Goal: Task Accomplishment & Management: Complete application form

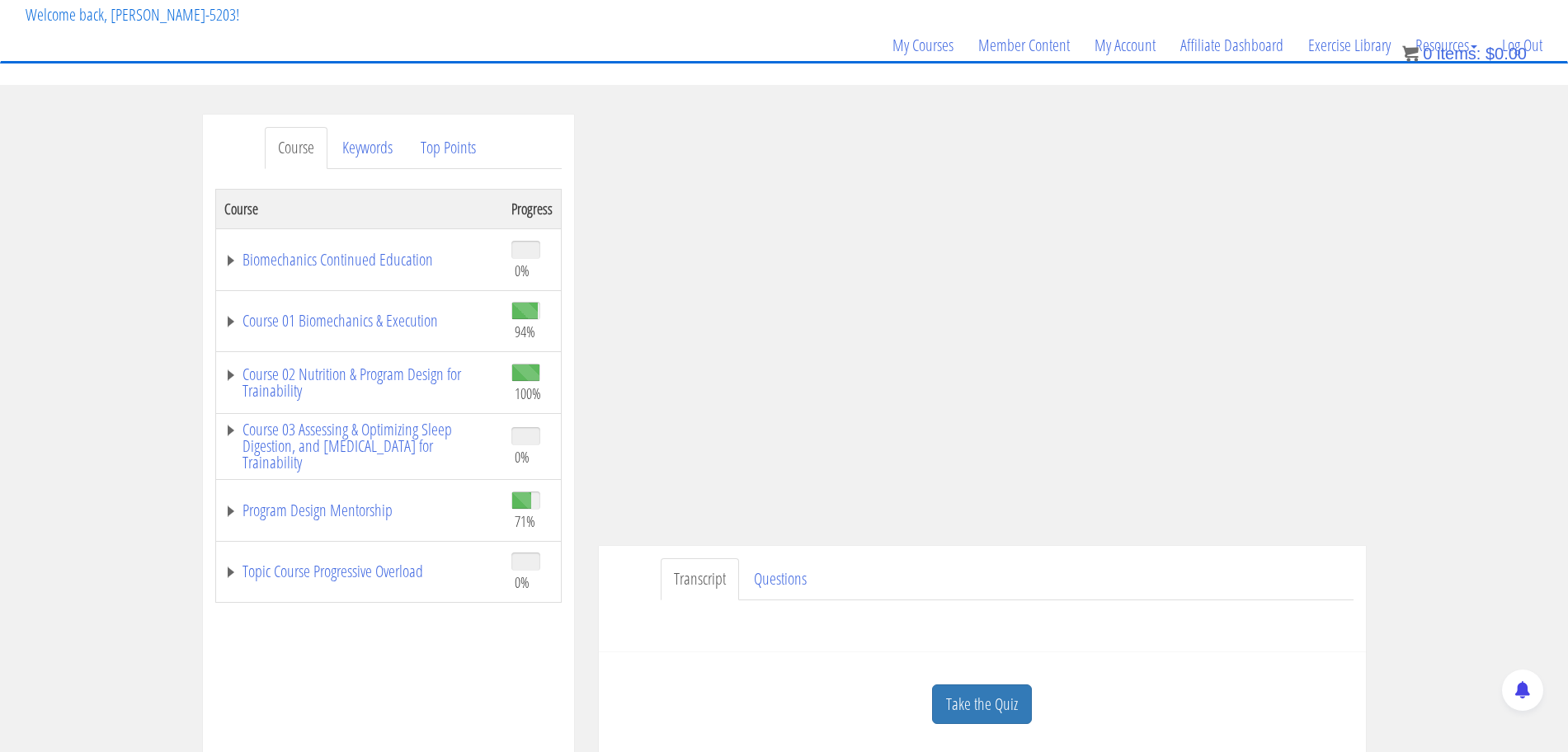
scroll to position [102, 0]
click at [334, 510] on link "Program Design Mentorship" at bounding box center [359, 509] width 270 height 16
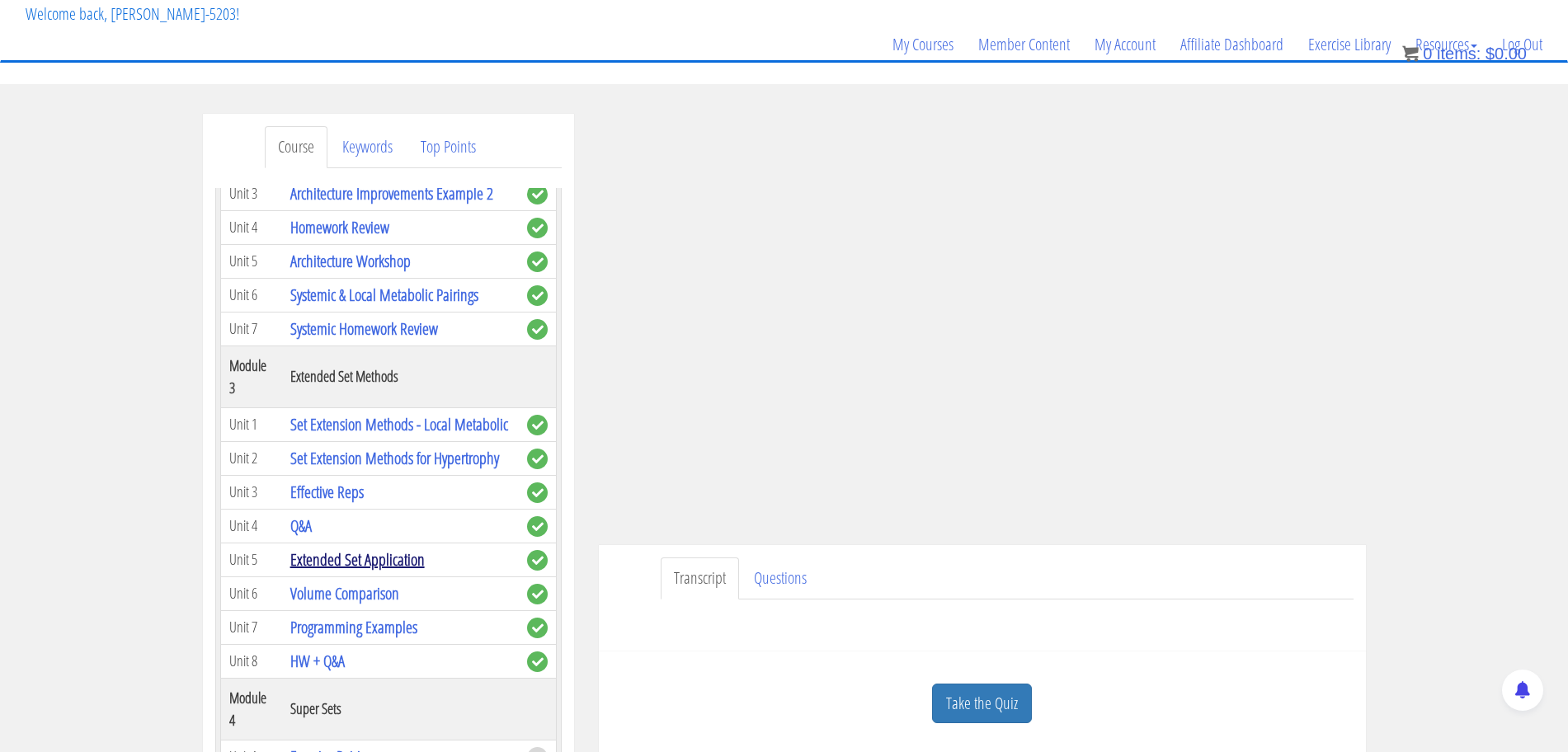
click at [378, 571] on link "Extended Set Application" at bounding box center [357, 559] width 135 height 22
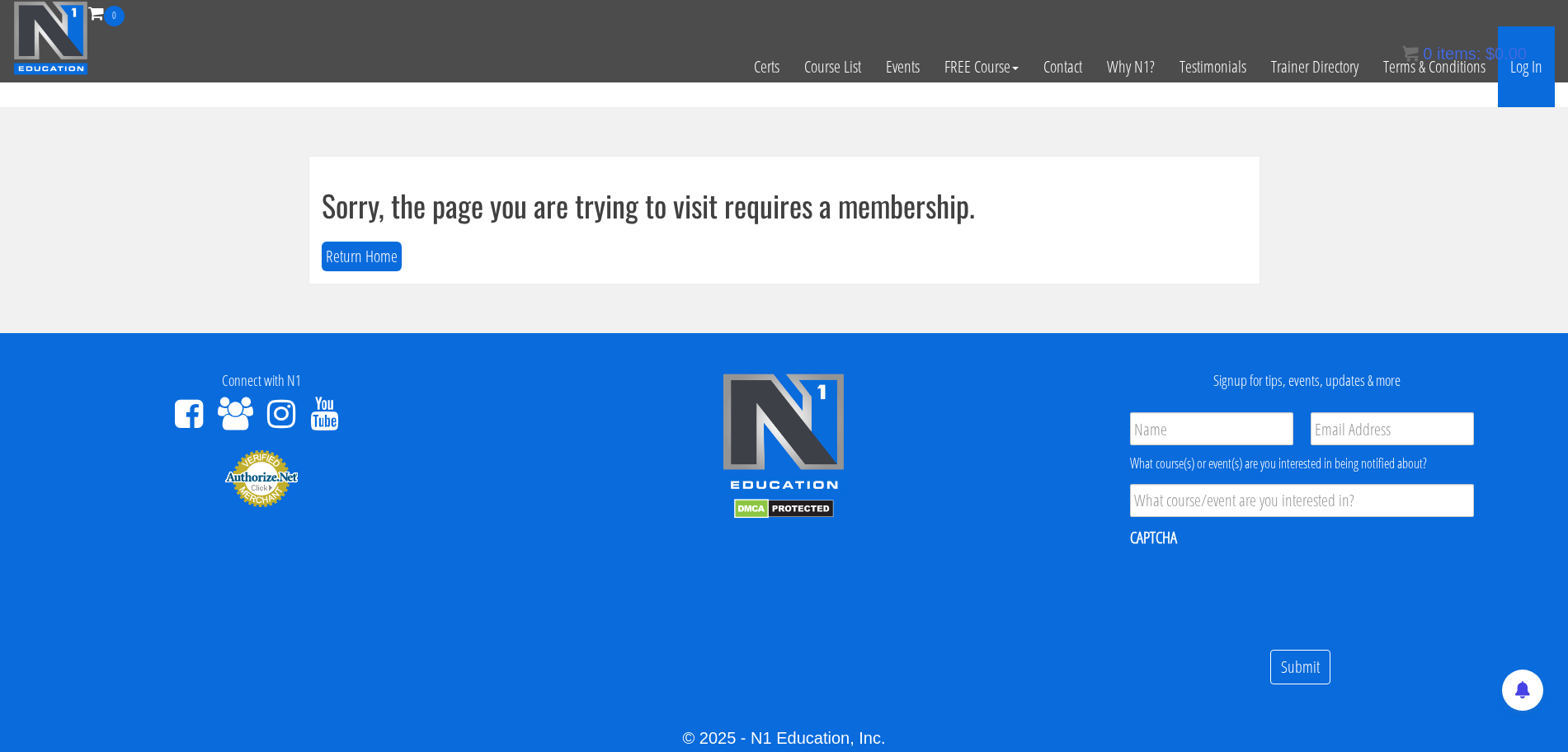
click at [1529, 70] on link "Log In" at bounding box center [1526, 66] width 57 height 81
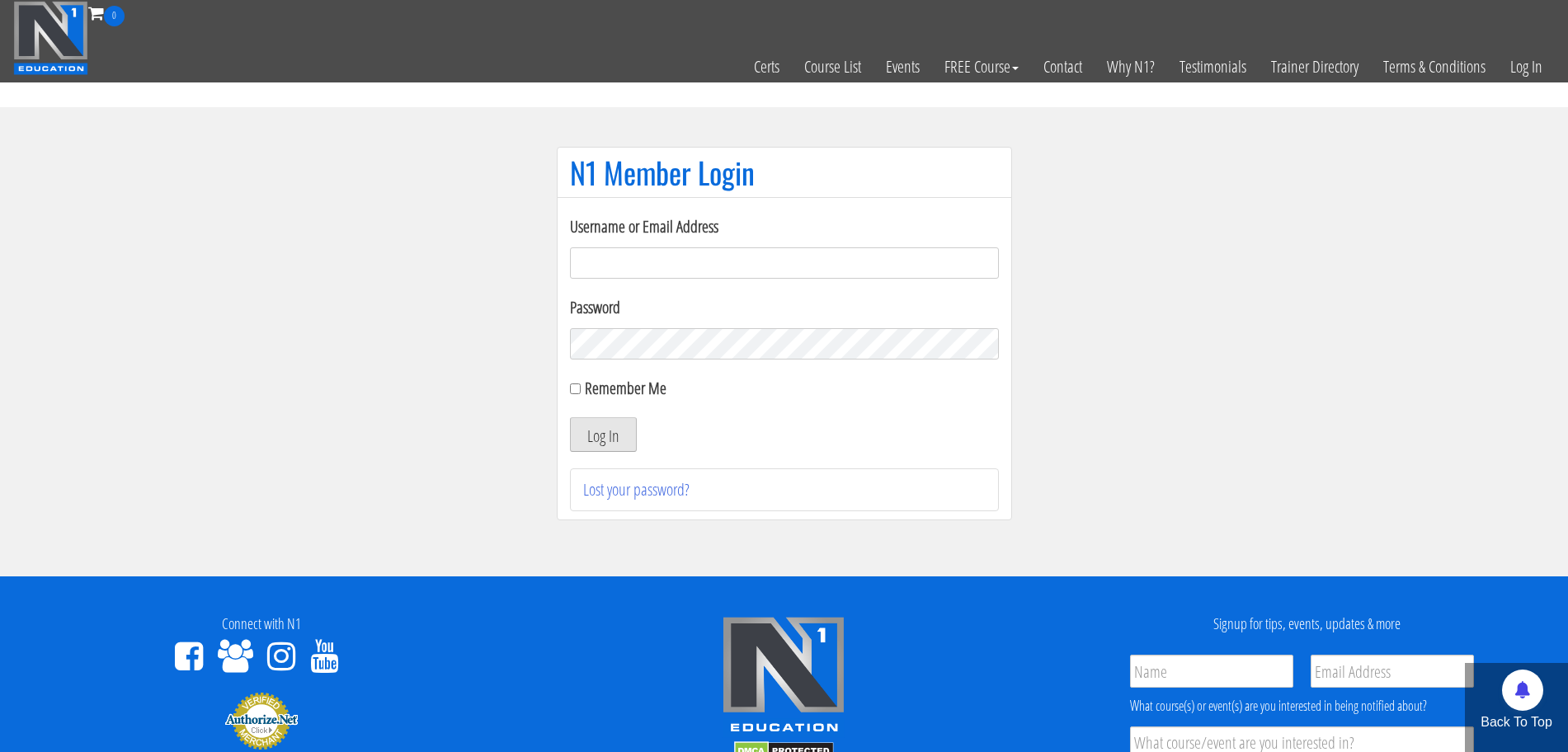
type input "tommy.van hees-5203"
click at [598, 442] on button "Log In" at bounding box center [603, 435] width 66 height 35
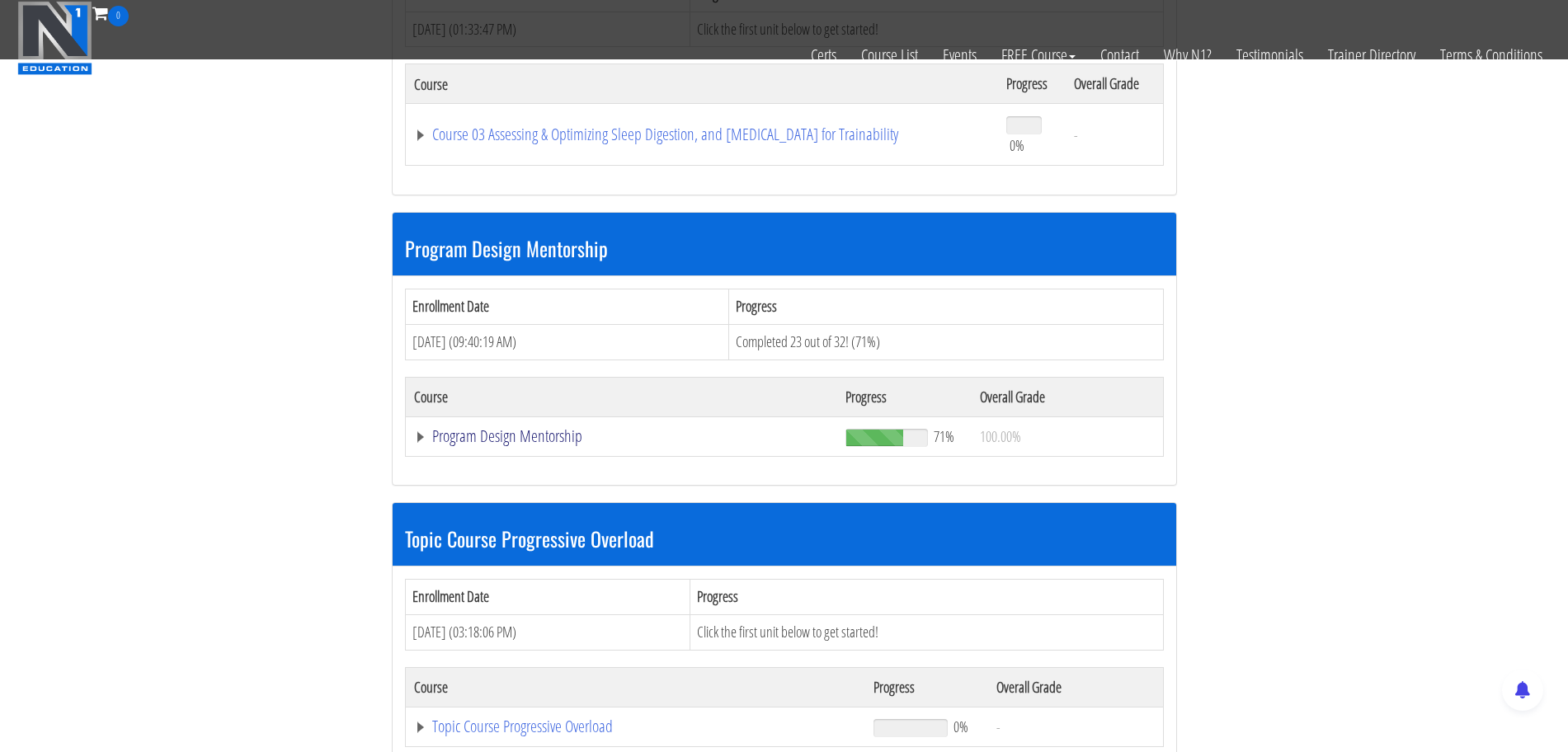
scroll to position [1238, 0]
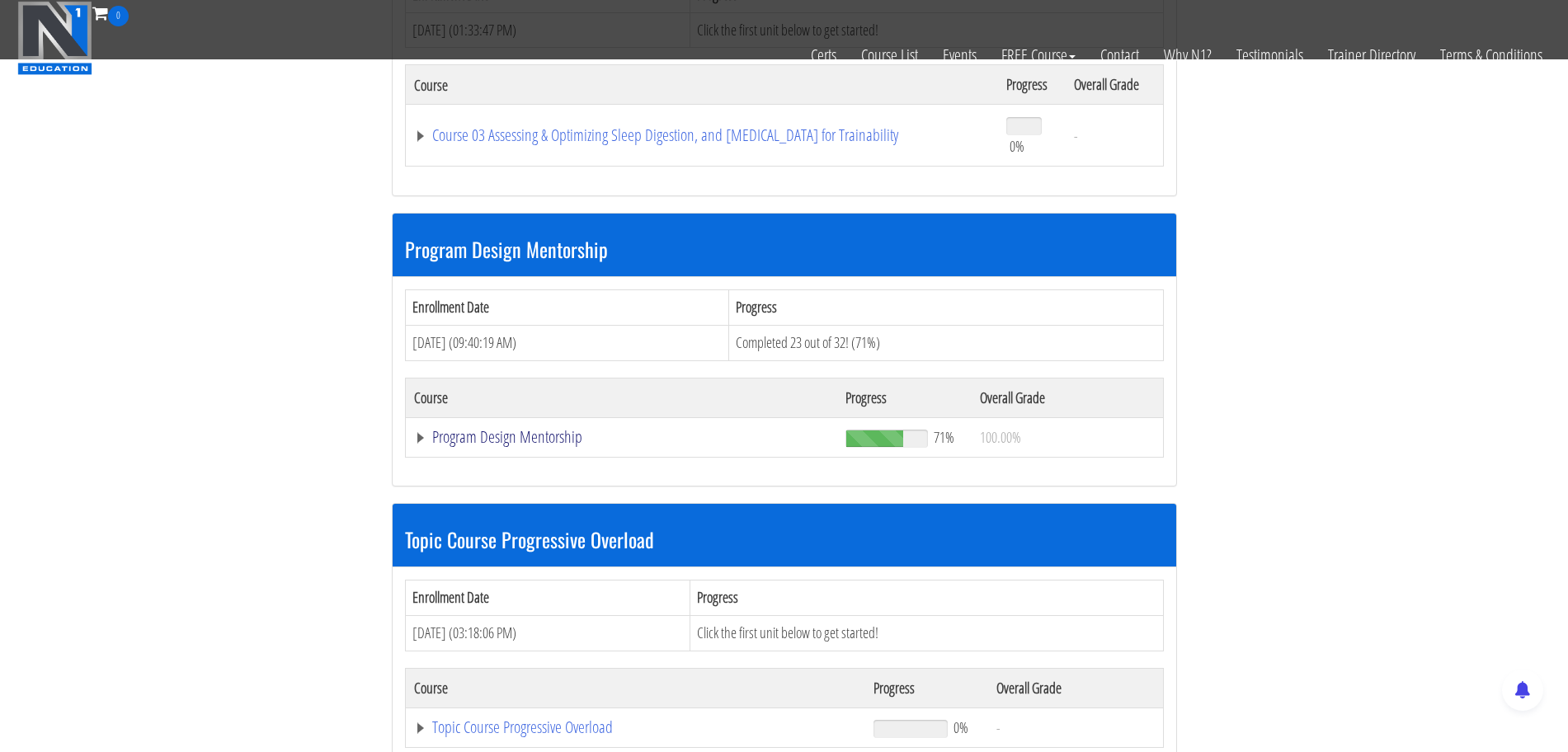
click at [483, 435] on link "Program Design Mentorship" at bounding box center [621, 437] width 415 height 16
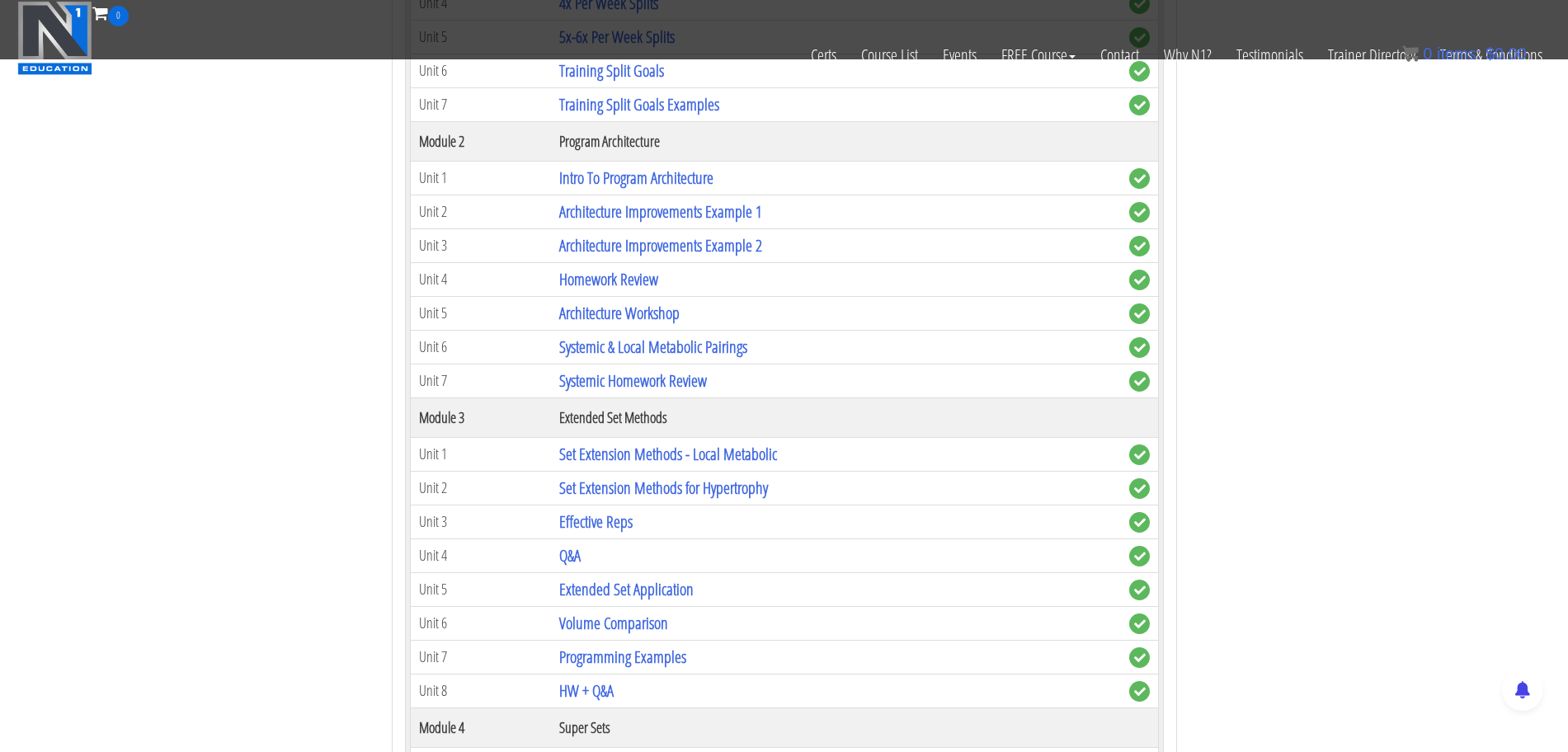
scroll to position [1855, 0]
click at [627, 584] on link "Extended Set Application" at bounding box center [627, 588] width 135 height 22
